Goal: Information Seeking & Learning: Check status

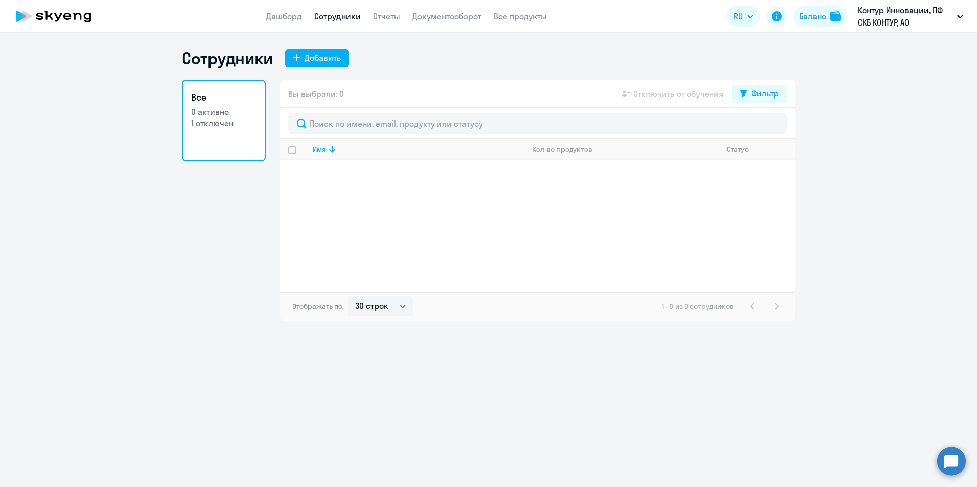
select select "30"
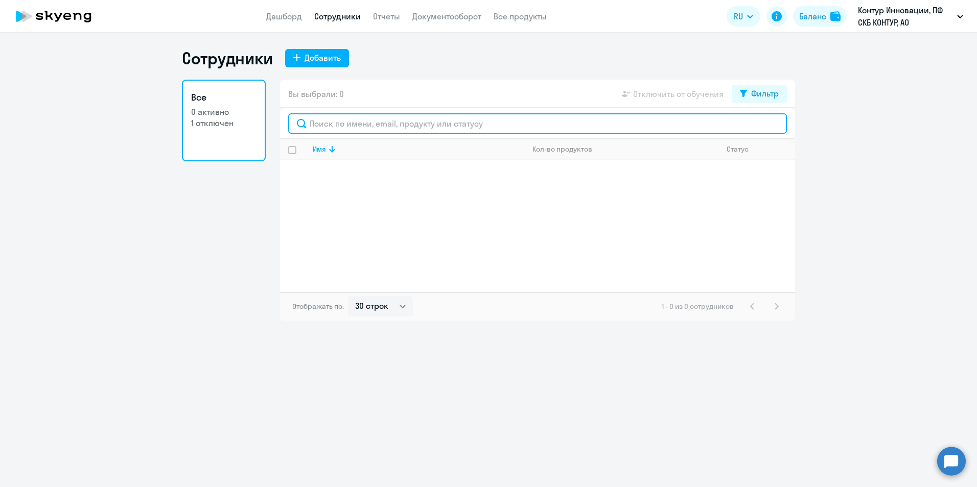
click at [346, 125] on input "text" at bounding box center [537, 123] width 499 height 20
paste input "63886"
type input "63886"
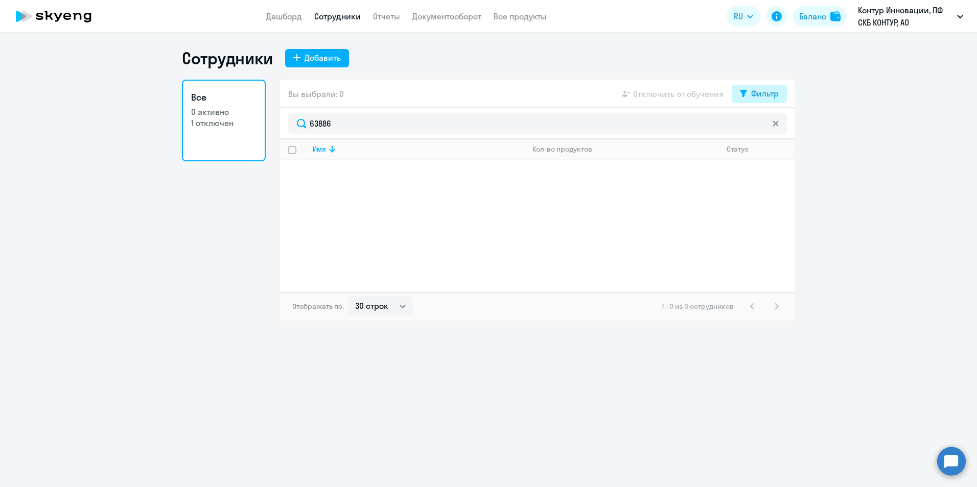
click at [753, 89] on div "Фильтр" at bounding box center [765, 93] width 28 height 12
click at [774, 125] on span at bounding box center [769, 127] width 17 height 10
click at [761, 127] on input "checkbox" at bounding box center [761, 127] width 1 height 1
checkbox input "true"
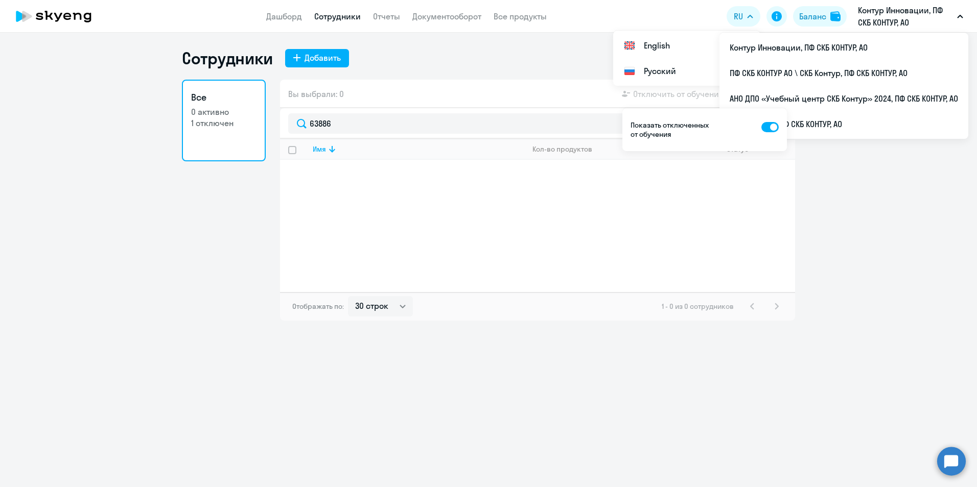
click at [880, 16] on p "Контур Инновации, ПФ СКБ КОНТУР, АО" at bounding box center [905, 16] width 95 height 25
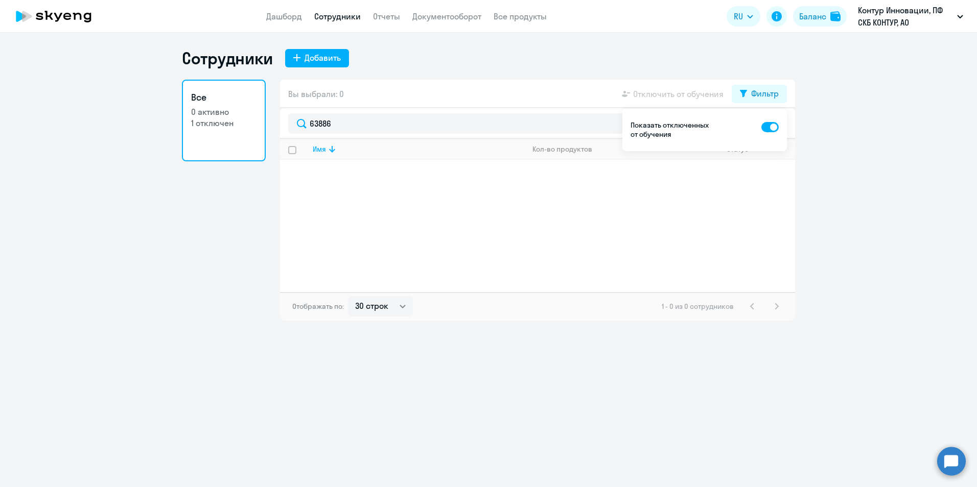
click at [866, 22] on p "Контур Инновации, ПФ СКБ КОНТУР, АО" at bounding box center [905, 16] width 95 height 25
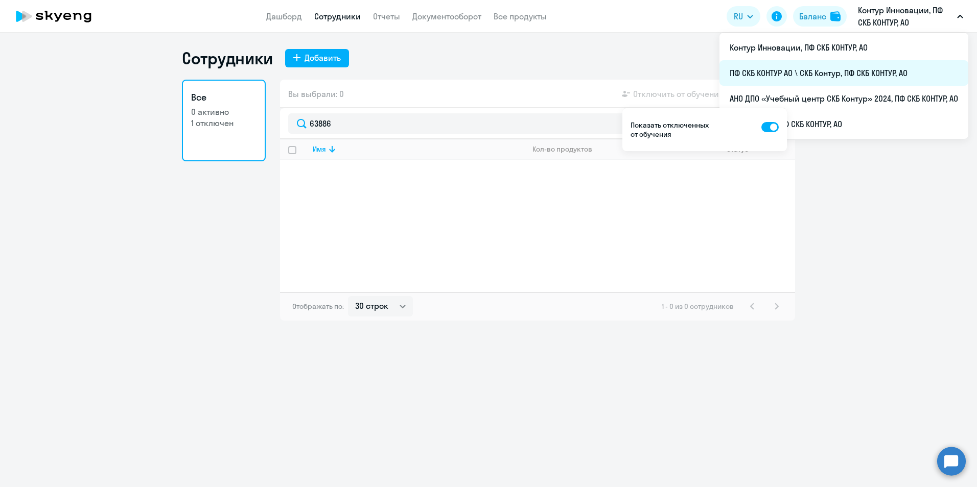
click at [834, 83] on li "ПФ СКБ КОНТУР АО \ СКБ Контур, ПФ СКБ КОНТУР, АО" at bounding box center [843, 73] width 249 height 26
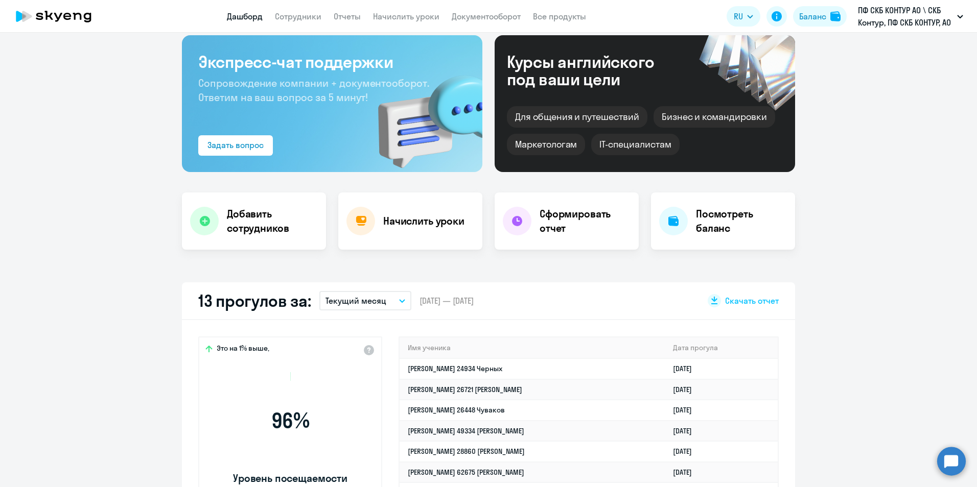
scroll to position [51, 0]
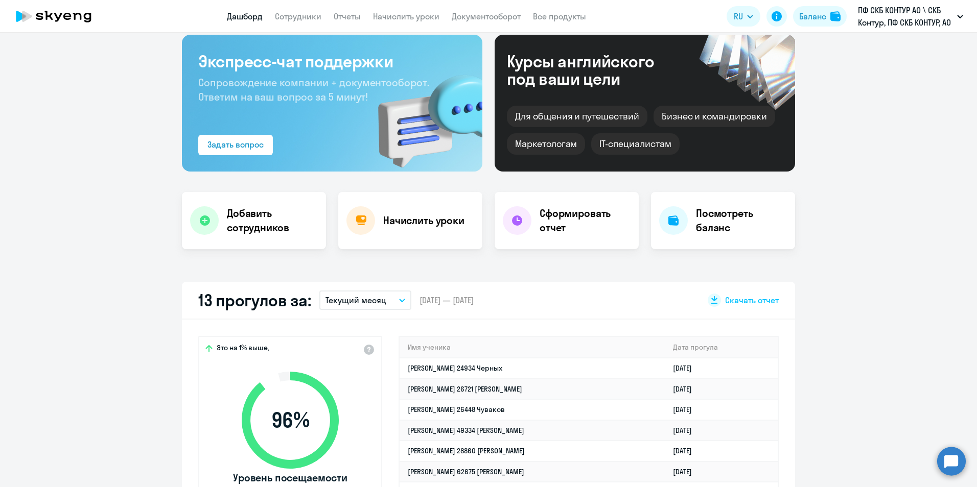
click at [287, 2] on app-header "Дашборд Сотрудники Отчеты Начислить уроки Документооборот Все продукты Дашборд …" at bounding box center [488, 16] width 977 height 33
click at [293, 20] on link "Сотрудники" at bounding box center [298, 16] width 46 height 10
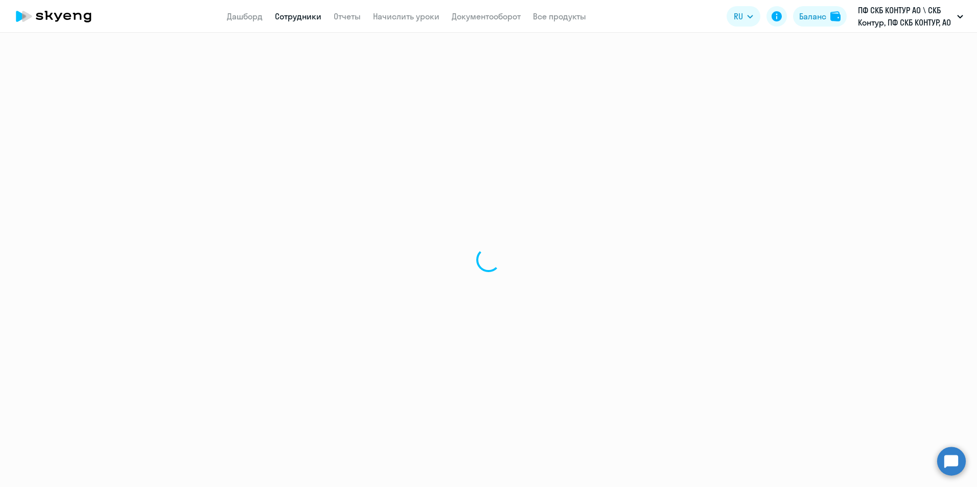
select select "30"
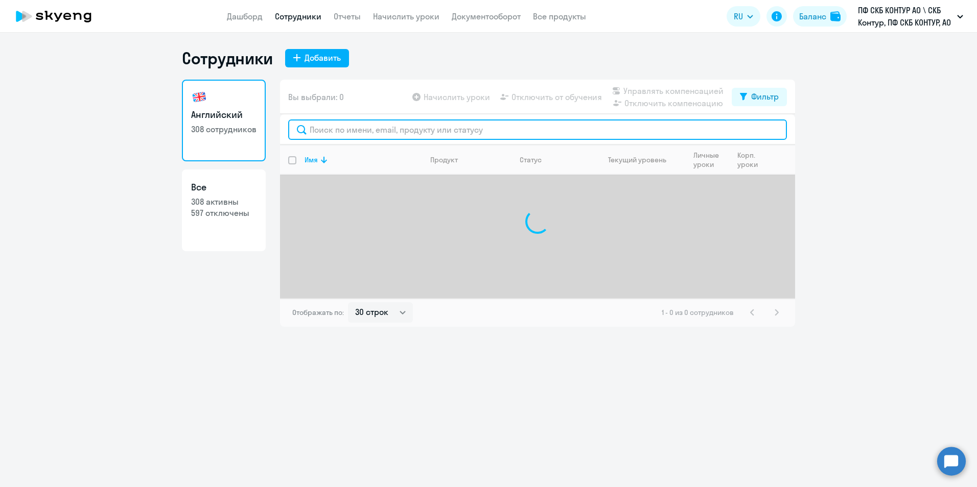
click at [355, 128] on input "text" at bounding box center [537, 130] width 499 height 20
paste input "63886"
type input "63886"
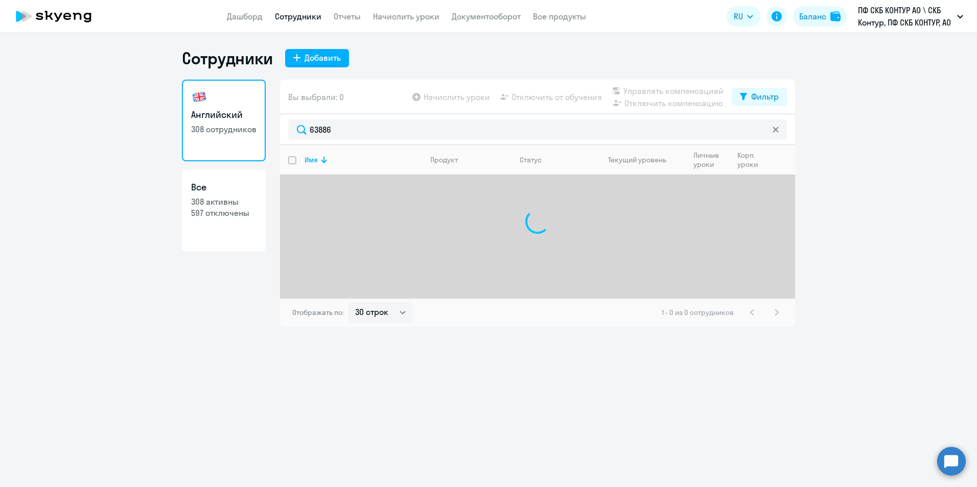
click at [751, 106] on div "Вы выбрали: 0 Начислить уроки Отключить от обучения Управлять компенсацией Откл…" at bounding box center [537, 97] width 515 height 35
click at [757, 94] on div "Фильтр" at bounding box center [765, 96] width 28 height 12
click at [772, 134] on span at bounding box center [769, 130] width 17 height 10
click at [761, 130] on input "checkbox" at bounding box center [761, 130] width 1 height 1
checkbox input "true"
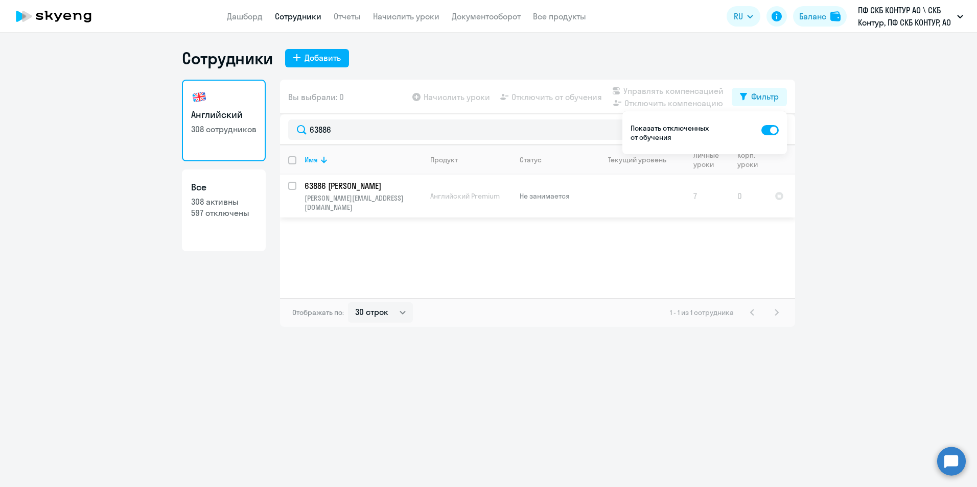
click at [388, 192] on td "63886 [PERSON_NAME] [PERSON_NAME][EMAIL_ADDRESS][DOMAIN_NAME]" at bounding box center [359, 196] width 126 height 43
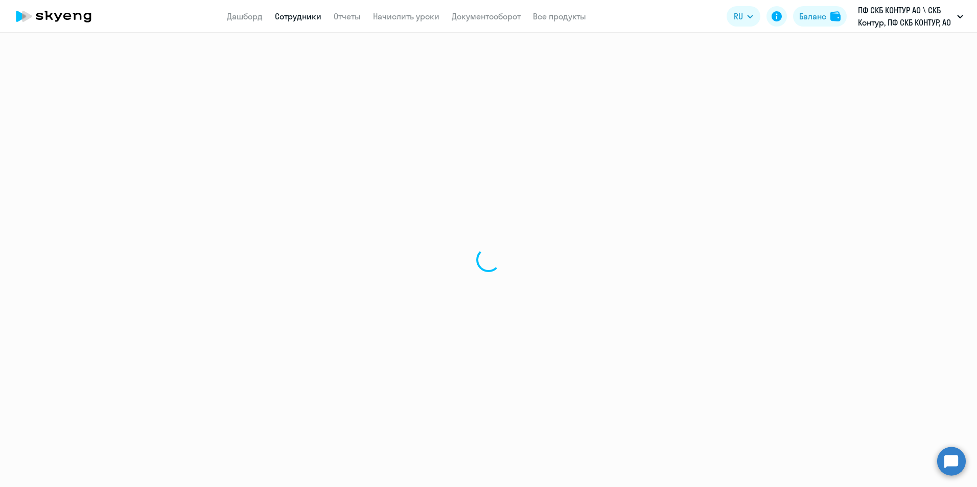
select select "english"
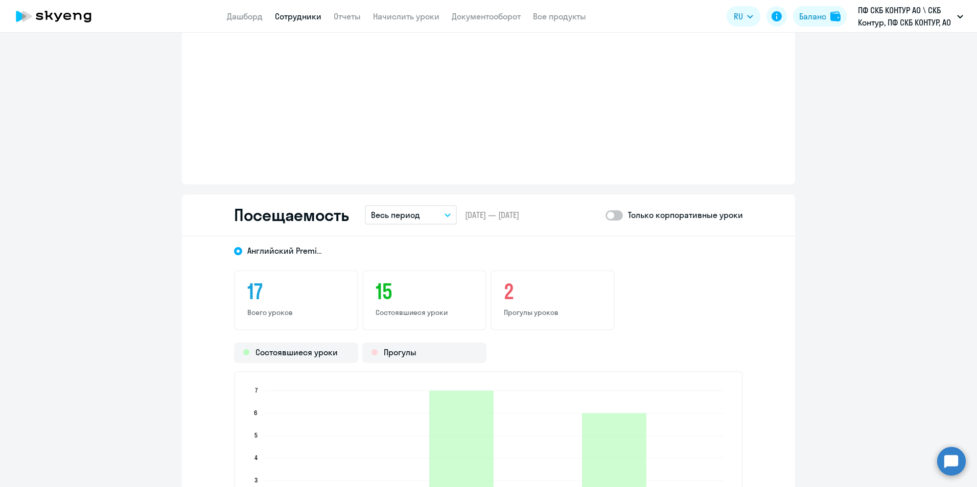
scroll to position [1124, 0]
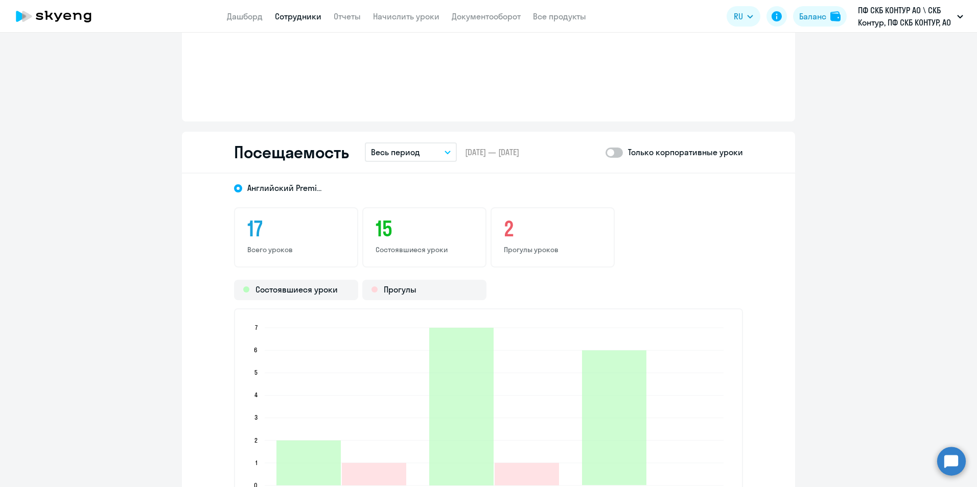
click at [444, 147] on button "Весь период" at bounding box center [411, 152] width 92 height 19
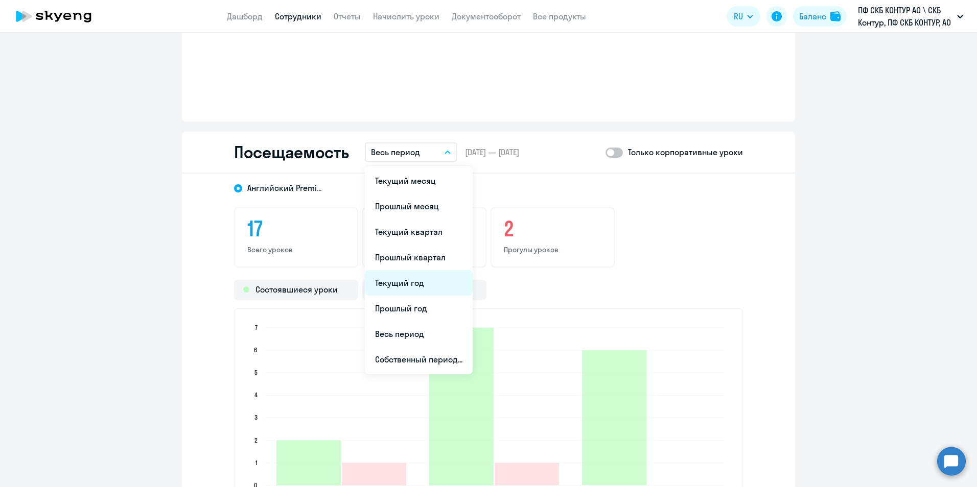
click at [422, 284] on li "Текущий год" at bounding box center [419, 283] width 108 height 26
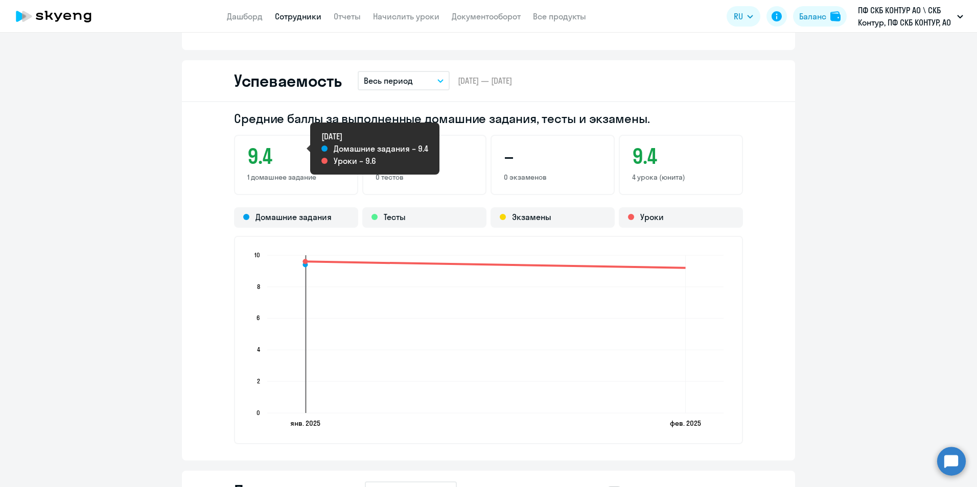
scroll to position [613, 0]
